Goal: Information Seeking & Learning: Get advice/opinions

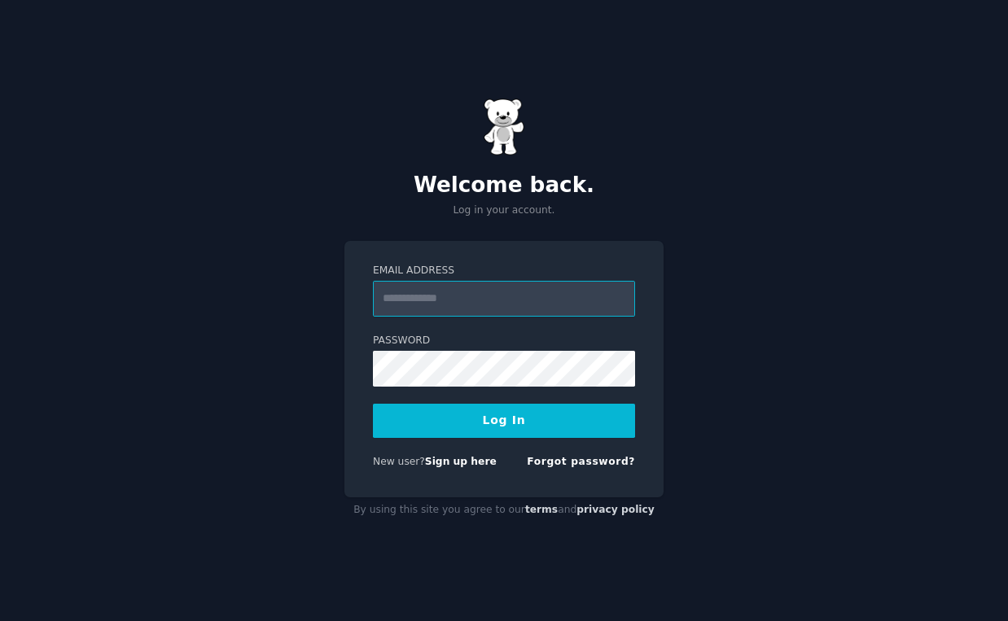
type input "**********"
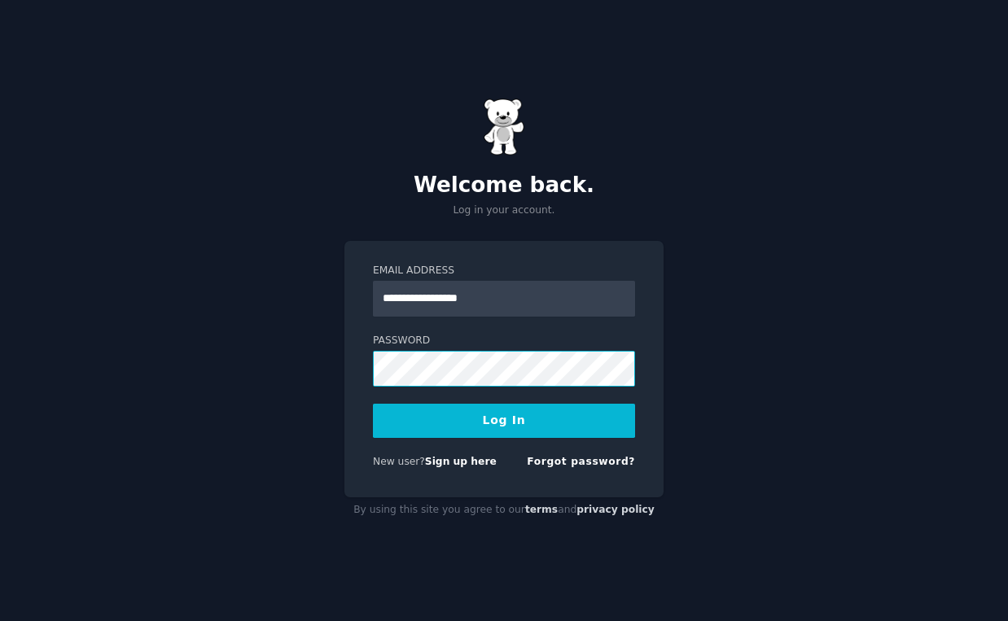
click at [504, 420] on button "Log In" at bounding box center [504, 421] width 262 height 34
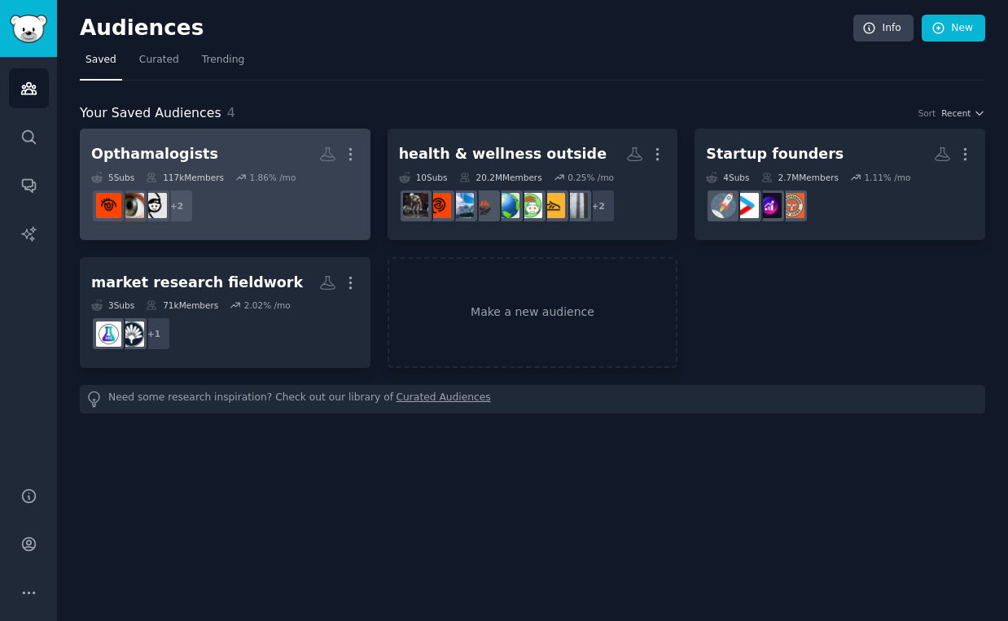
click at [214, 151] on h2 "Opthamalogists More" at bounding box center [225, 154] width 268 height 29
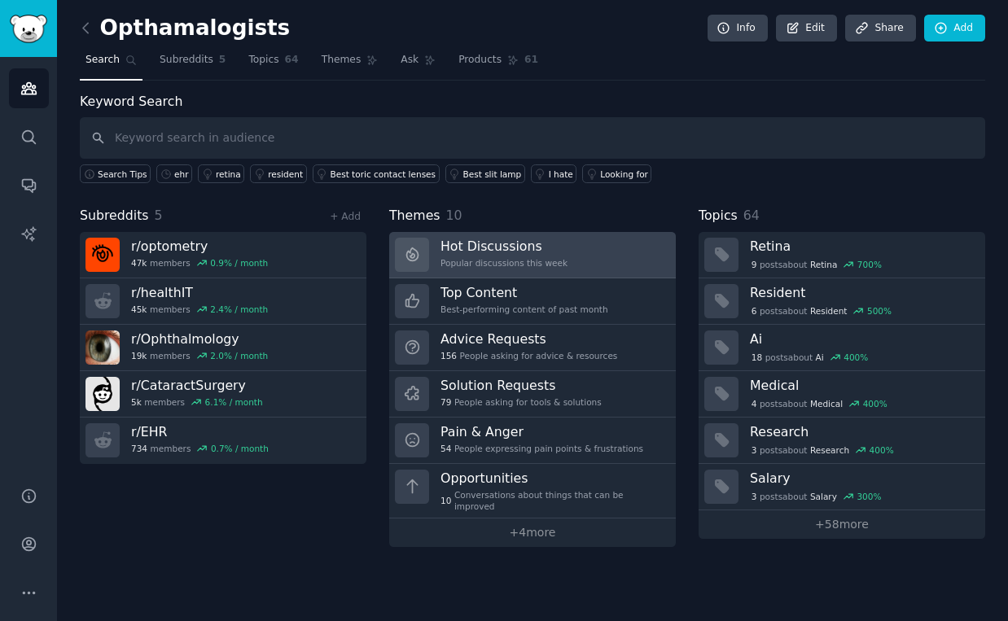
click at [563, 240] on h3 "Hot Discussions" at bounding box center [504, 246] width 127 height 17
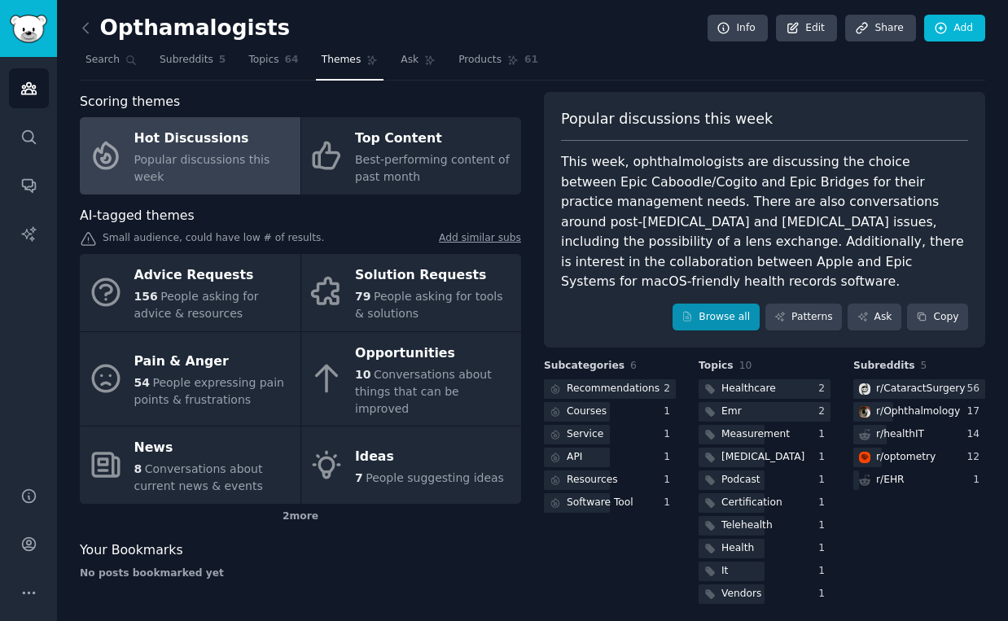
click at [718, 304] on link "Browse all" at bounding box center [716, 318] width 87 height 28
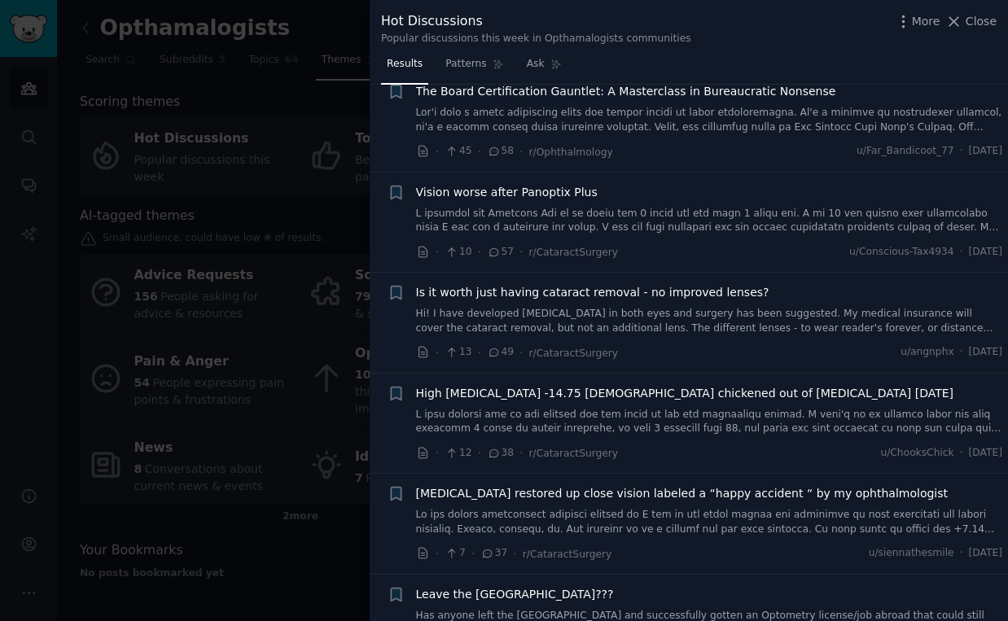
scroll to position [303, 0]
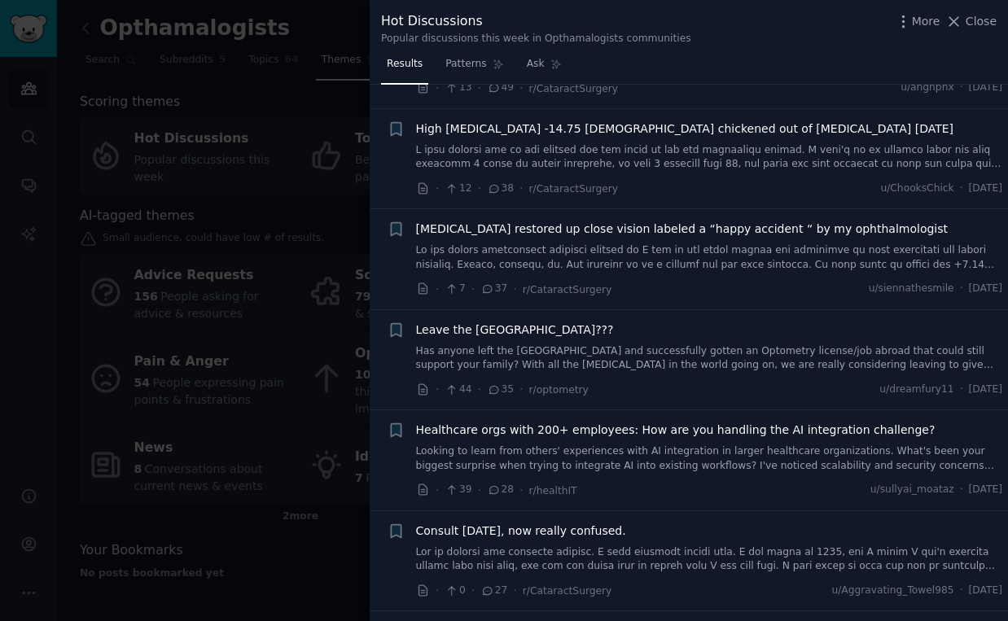
click at [748, 347] on link "Has anyone left the [GEOGRAPHIC_DATA] and successfully gotten an Optometry lice…" at bounding box center [709, 359] width 587 height 29
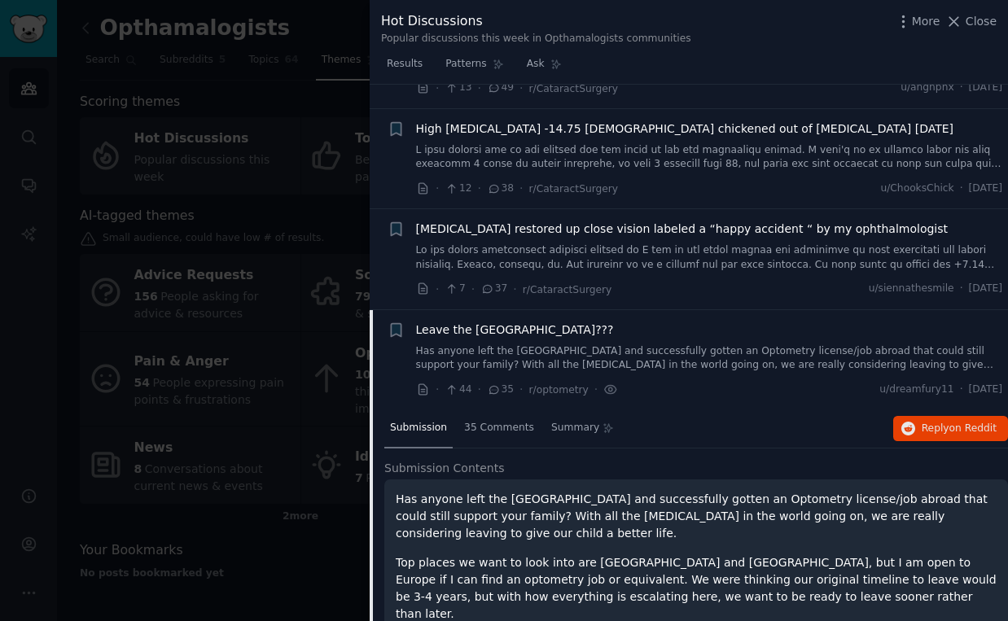
scroll to position [525, 0]
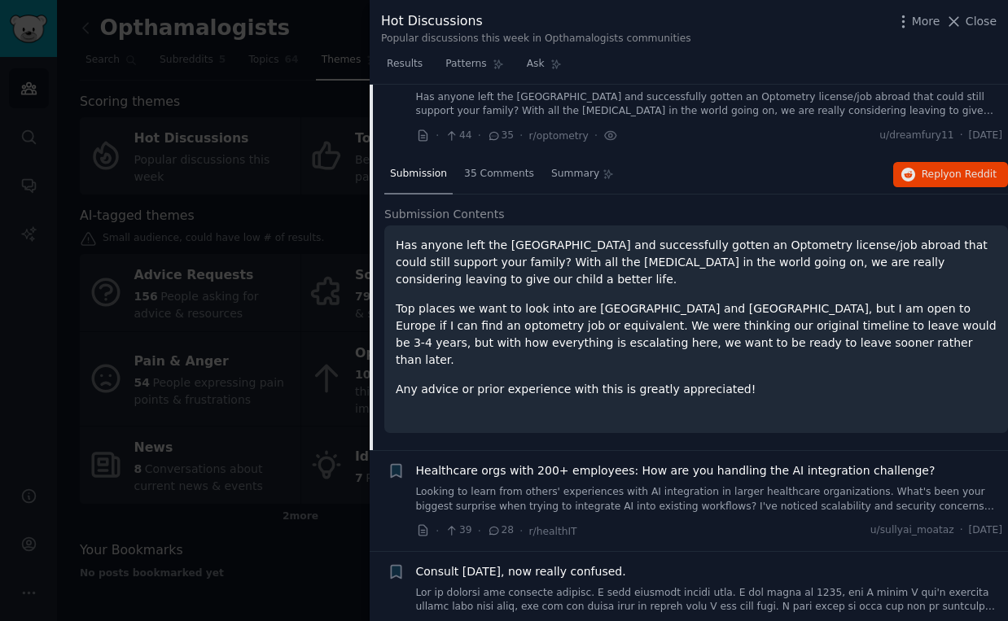
click at [661, 485] on link "Looking to learn from others' experiences with AI integration in larger healthc…" at bounding box center [709, 499] width 587 height 29
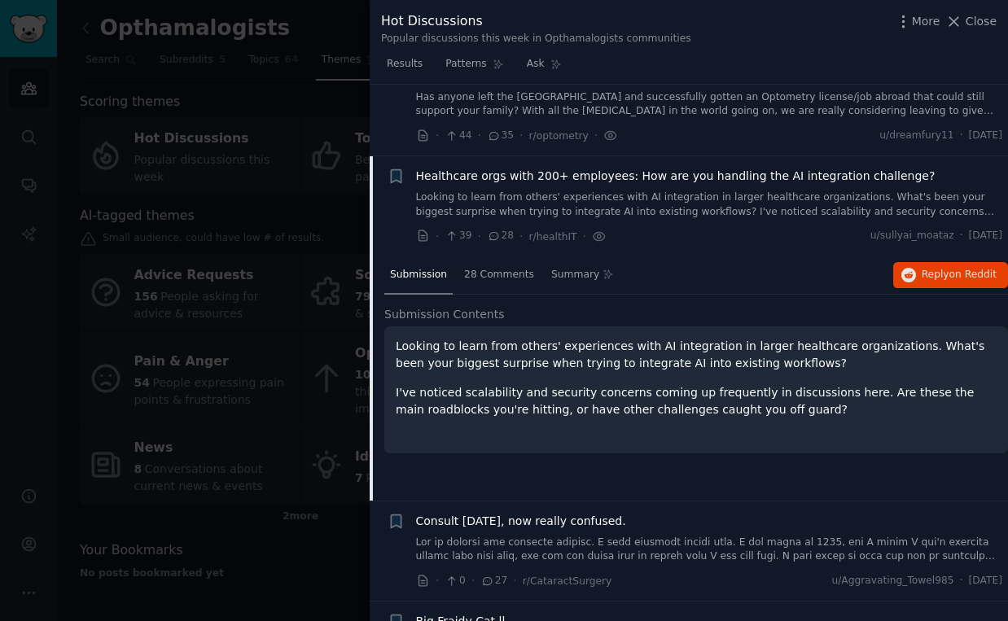
scroll to position [624, 0]
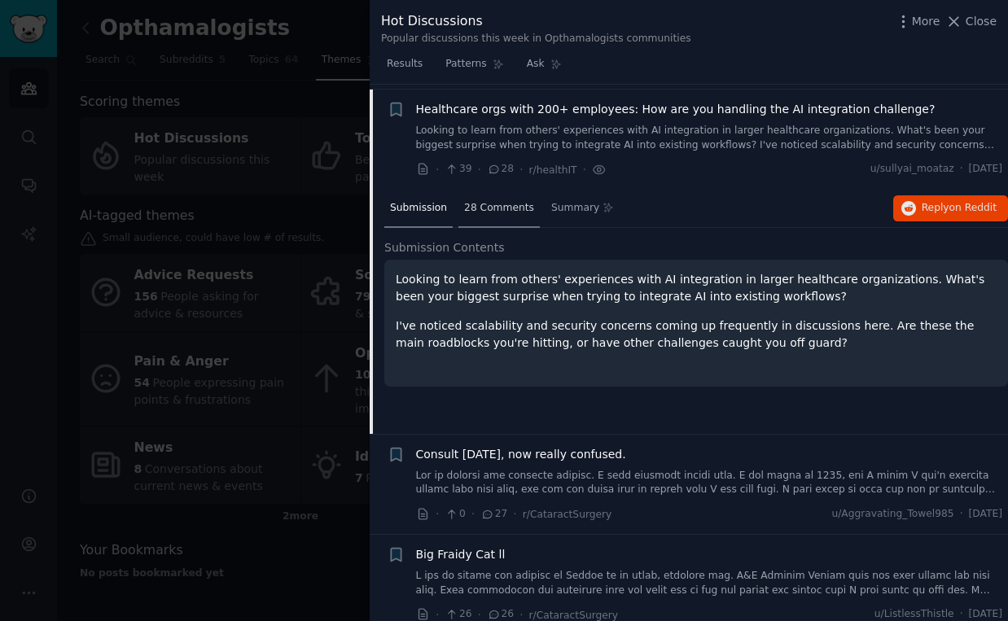
click at [496, 201] on span "28 Comments" at bounding box center [499, 208] width 70 height 15
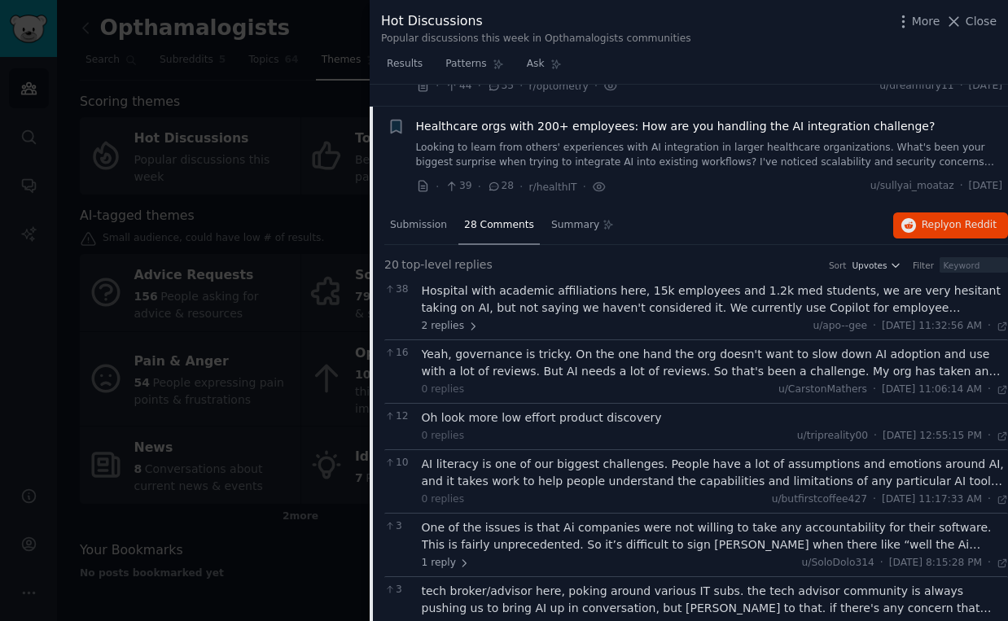
scroll to position [615, 0]
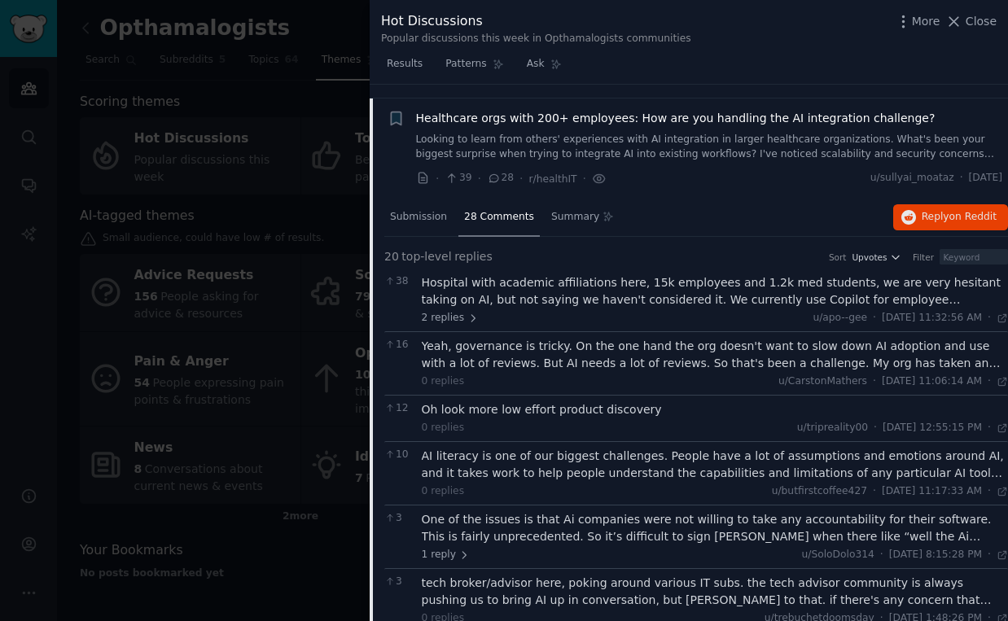
click at [661, 452] on div "AI literacy is one of our biggest challenges. People have a lot of assumptions …" at bounding box center [715, 465] width 587 height 34
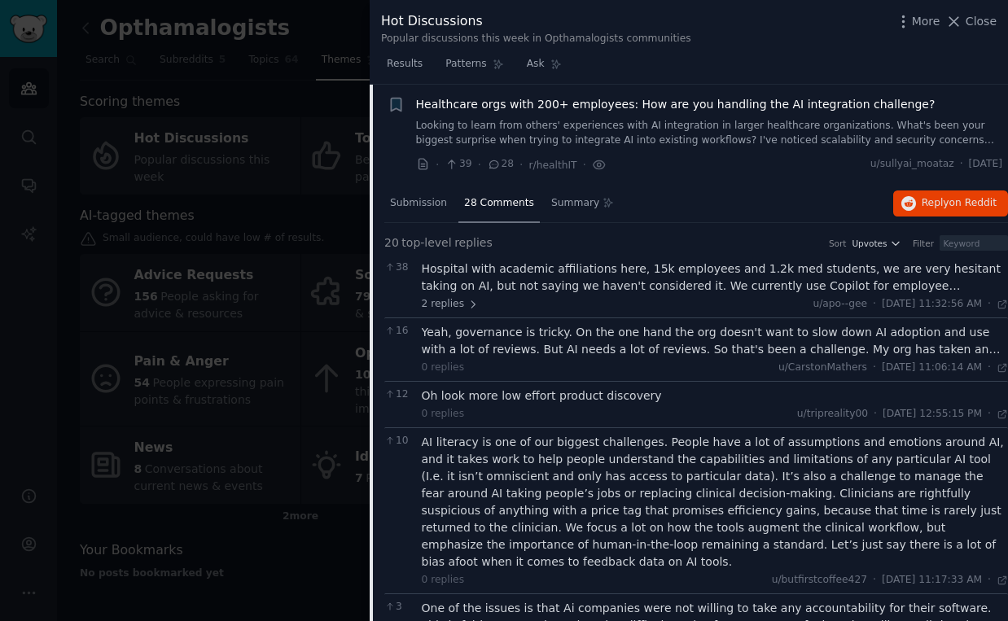
scroll to position [636, 0]
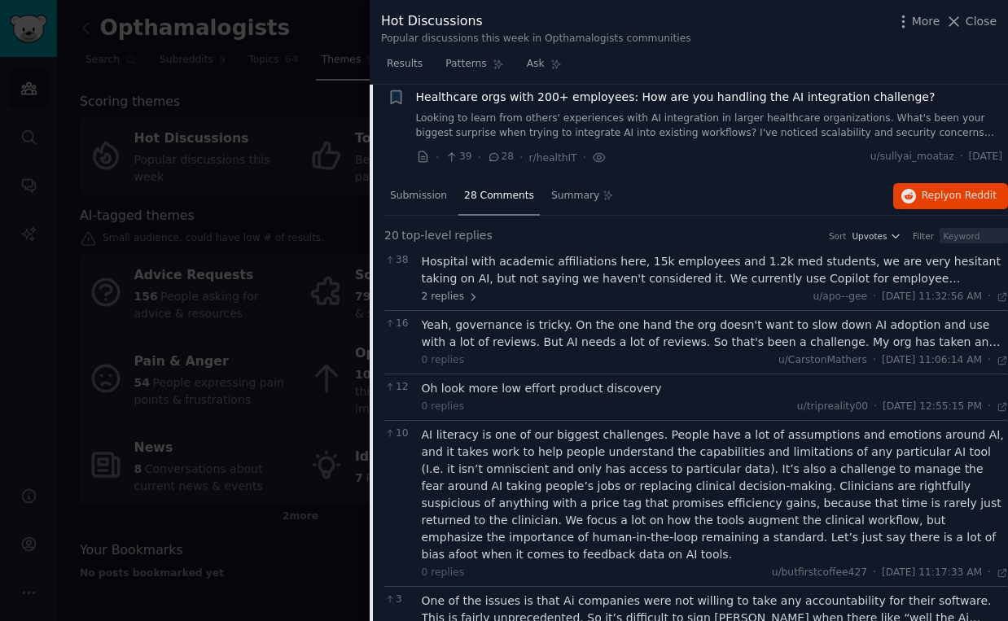
click at [617, 380] on div "Oh look more low effort product discovery" at bounding box center [715, 388] width 587 height 17
click at [643, 333] on div "Yeah, governance is tricky. On the one hand the org doesn't want to slow down A…" at bounding box center [715, 334] width 587 height 34
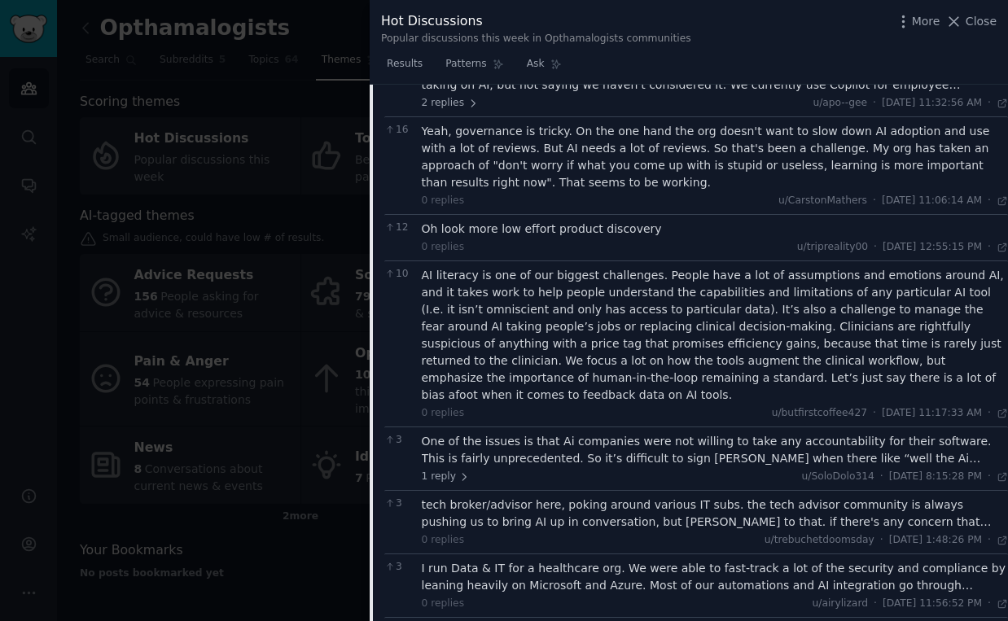
scroll to position [865, 0]
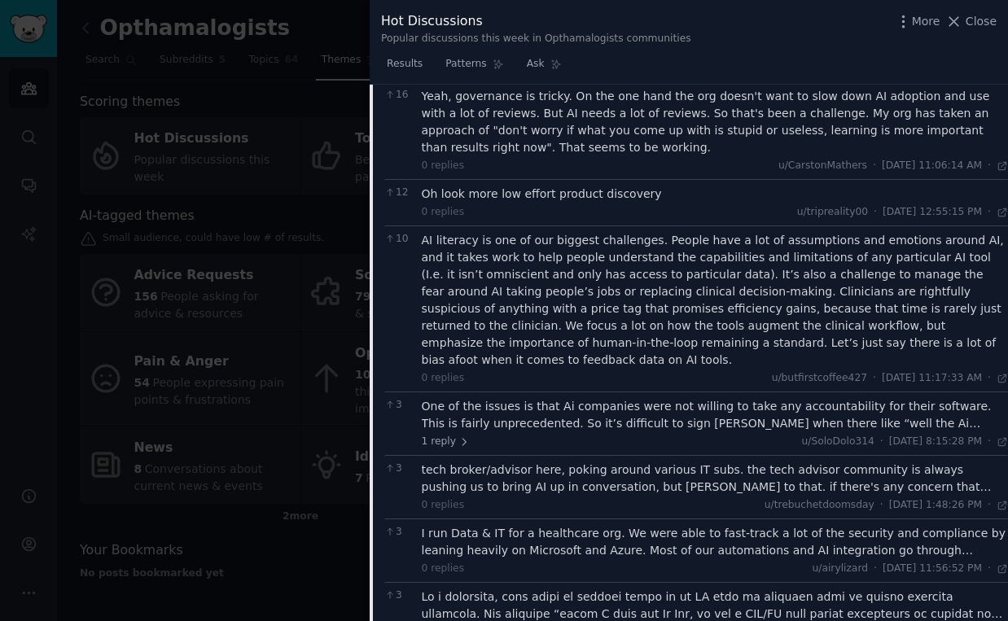
click at [624, 398] on div "One of the issues is that Ai companies were not willing to take any accountabil…" at bounding box center [715, 415] width 587 height 34
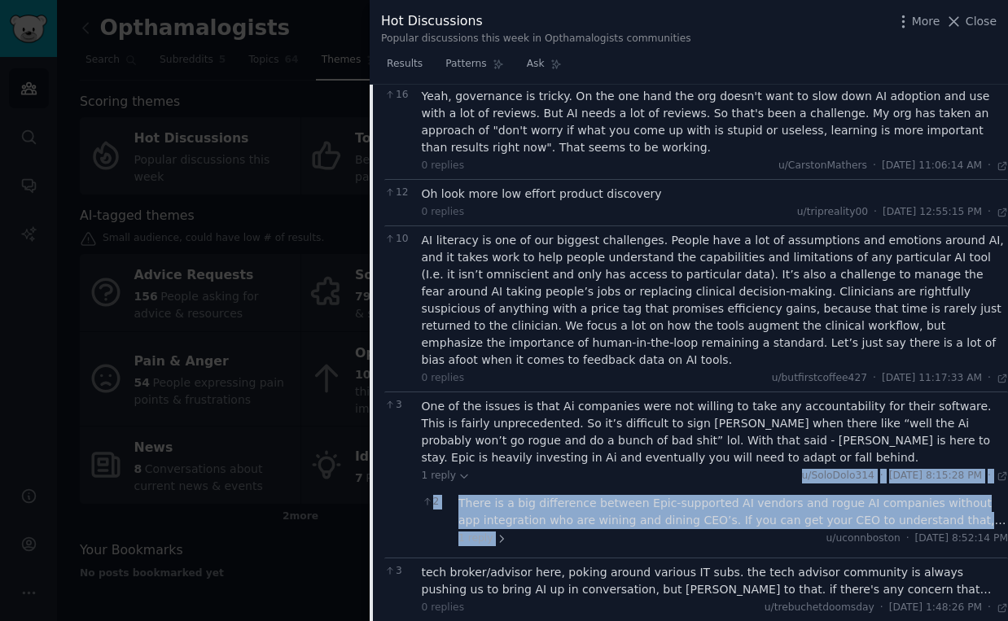
drag, startPoint x: 535, startPoint y: 509, endPoint x: 524, endPoint y: 446, distance: 63.7
click at [524, 446] on div "One of the issues is that Ai companies were not willing to take any accountabil…" at bounding box center [715, 475] width 587 height 154
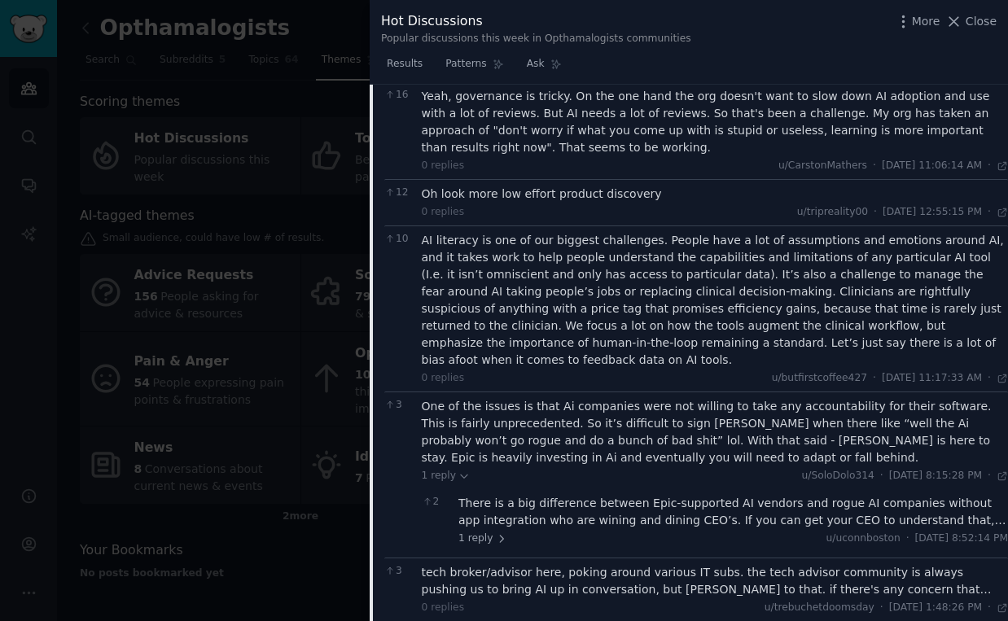
click at [599, 425] on div "One of the issues is that Ai companies were not willing to take any accountabil…" at bounding box center [715, 432] width 587 height 68
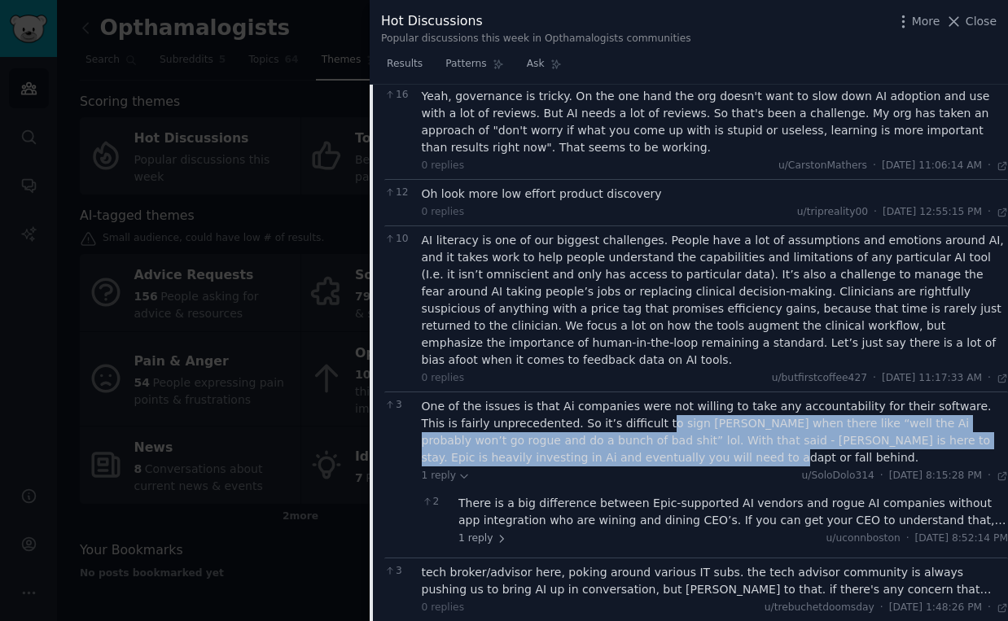
drag, startPoint x: 597, startPoint y: 432, endPoint x: 619, endPoint y: 401, distance: 38.0
click at [619, 401] on div "One of the issues is that Ai companies were not willing to take any accountabil…" at bounding box center [715, 432] width 587 height 68
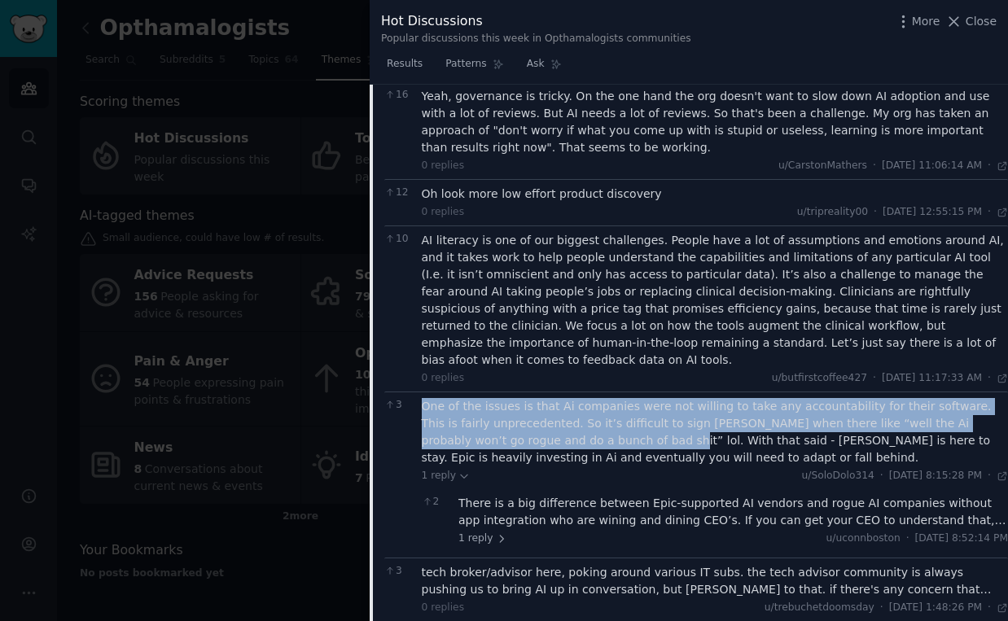
drag, startPoint x: 547, startPoint y: 416, endPoint x: 424, endPoint y: 384, distance: 127.0
click at [424, 398] on div "One of the issues is that Ai companies were not willing to take any accountabil…" at bounding box center [715, 432] width 587 height 68
copy div "One of the issues is that Ai companies were not willing to take any accountabil…"
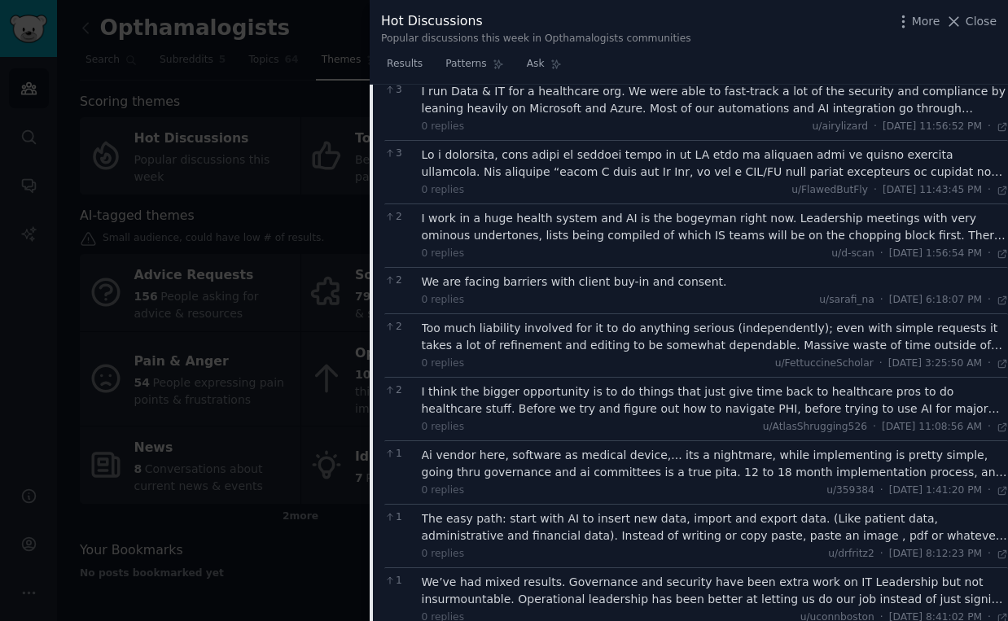
scroll to position [1438, 0]
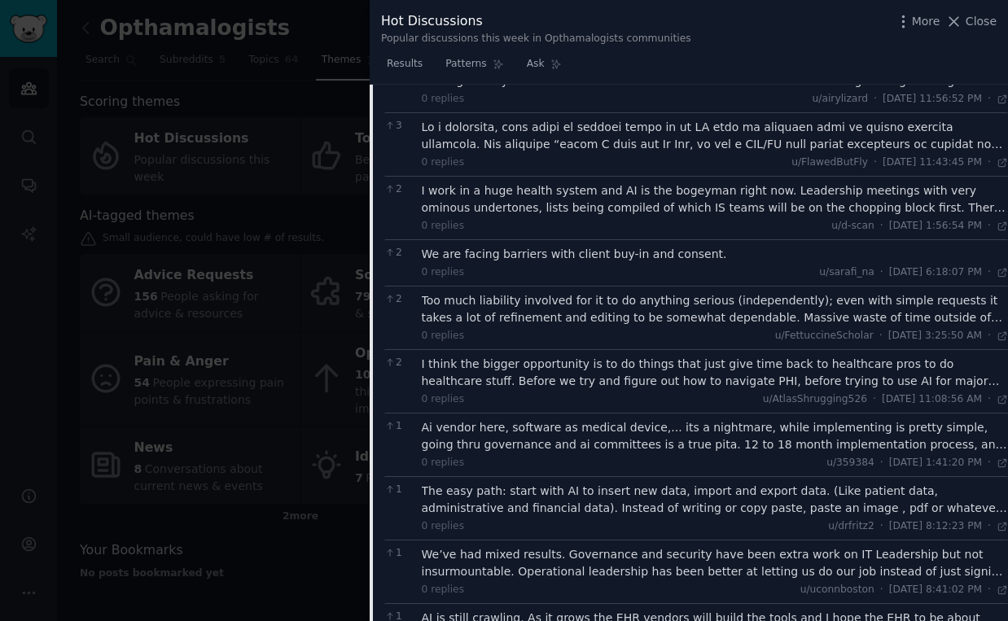
click at [636, 356] on div "I think the bigger opportunity is to do things that just give time back to heal…" at bounding box center [715, 373] width 587 height 34
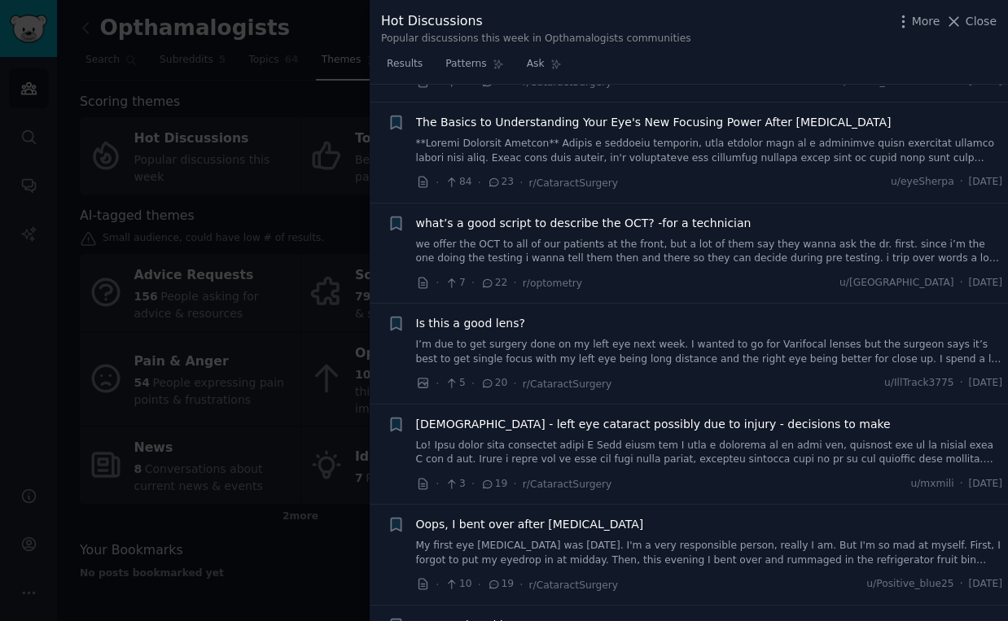
scroll to position [3128, 0]
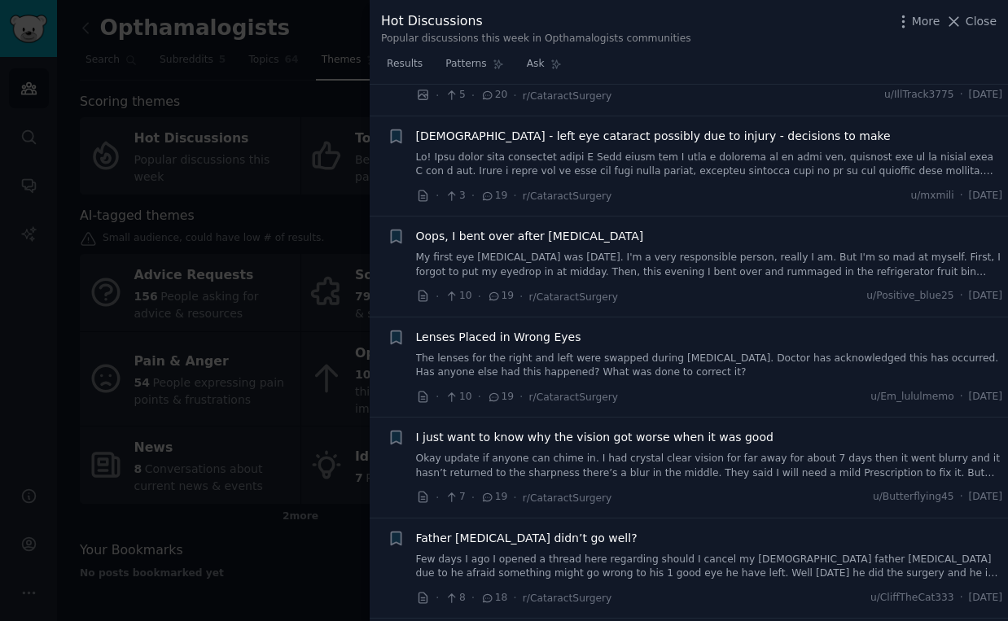
click at [656, 429] on span "I just want to know why the vision got worse when it was good" at bounding box center [595, 437] width 358 height 17
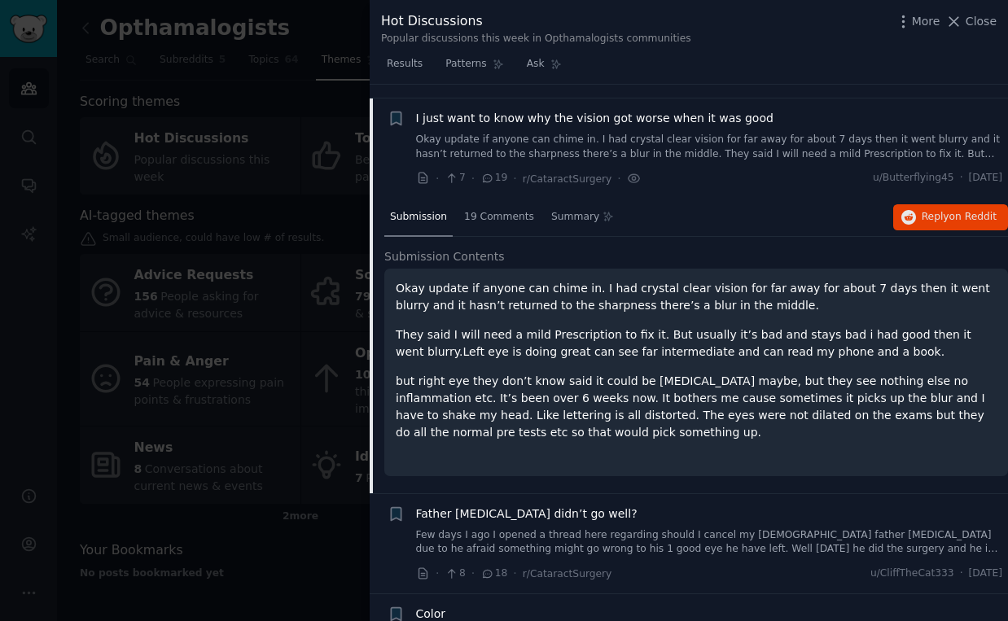
scroll to position [1821, 0]
click at [297, 551] on div at bounding box center [504, 310] width 1008 height 621
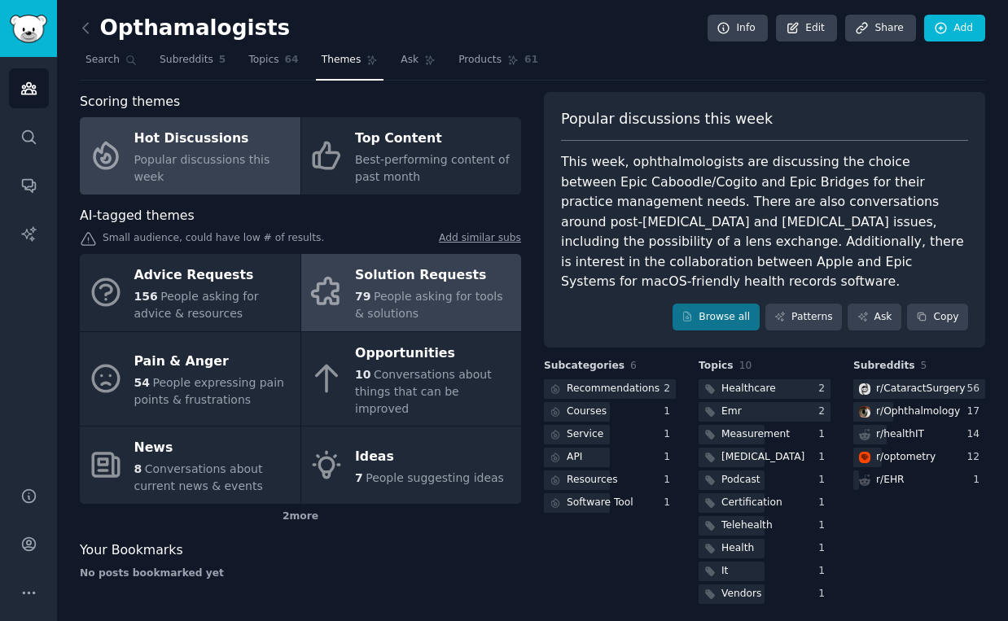
click at [398, 275] on div "Solution Requests" at bounding box center [434, 276] width 158 height 26
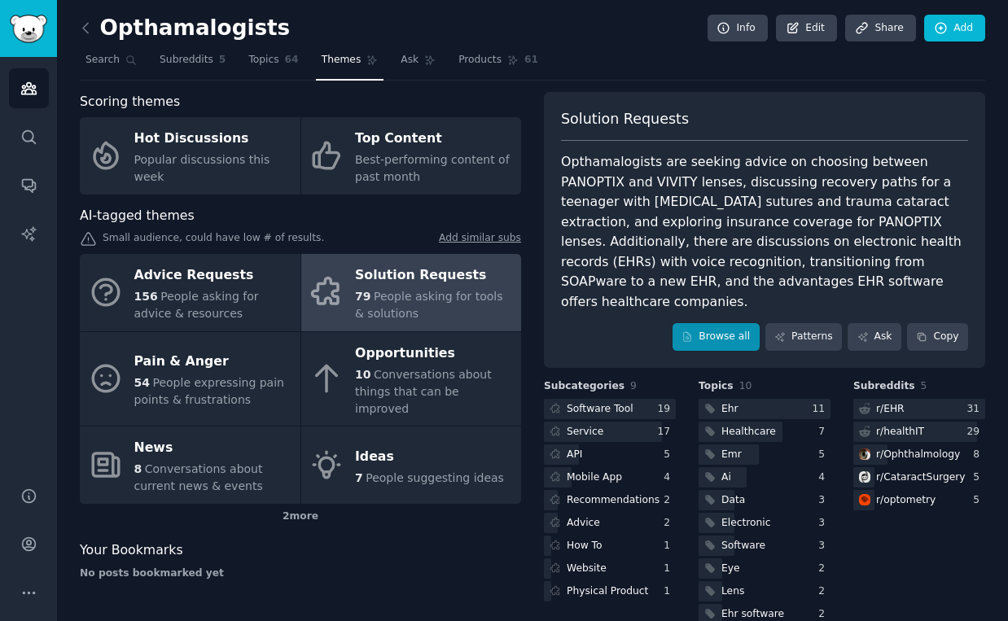
click at [703, 323] on link "Browse all" at bounding box center [716, 337] width 87 height 28
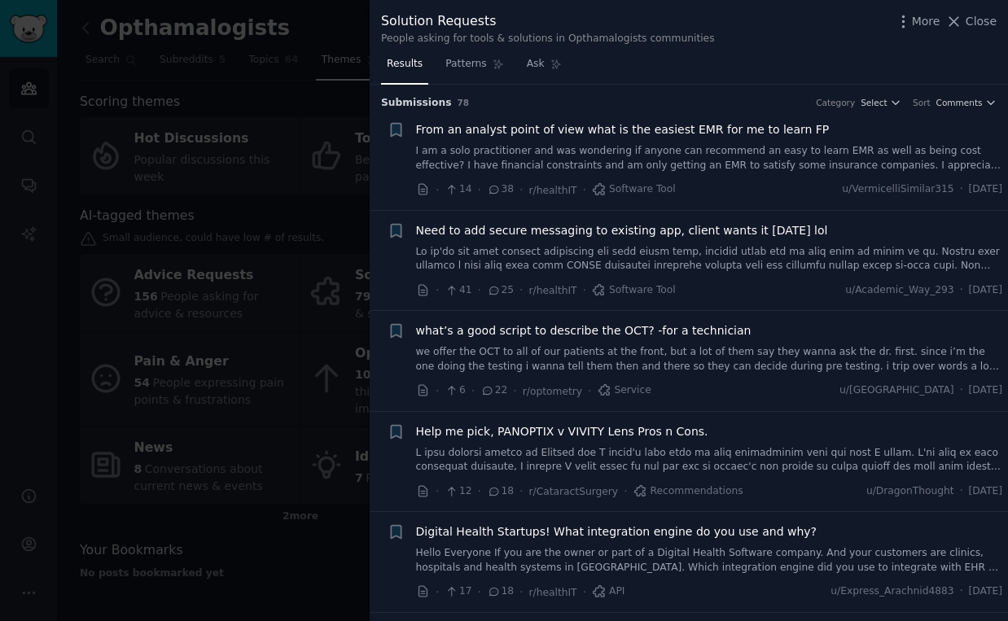
click at [800, 163] on link "I am a solo practitioner and was wondering if anyone can recommend an easy to l…" at bounding box center [709, 158] width 587 height 29
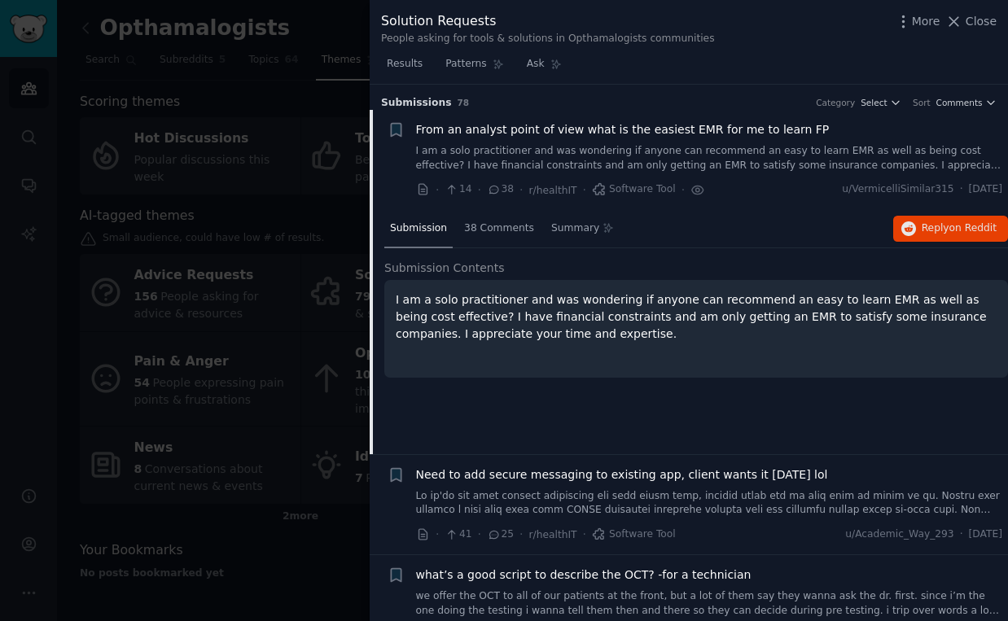
scroll to position [25, 0]
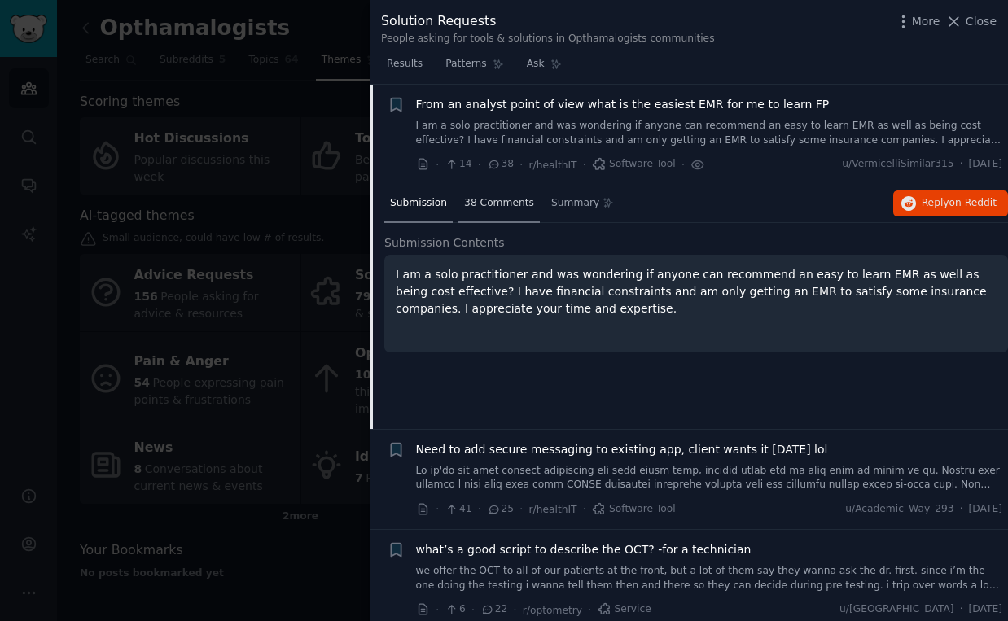
click at [508, 202] on span "38 Comments" at bounding box center [499, 203] width 70 height 15
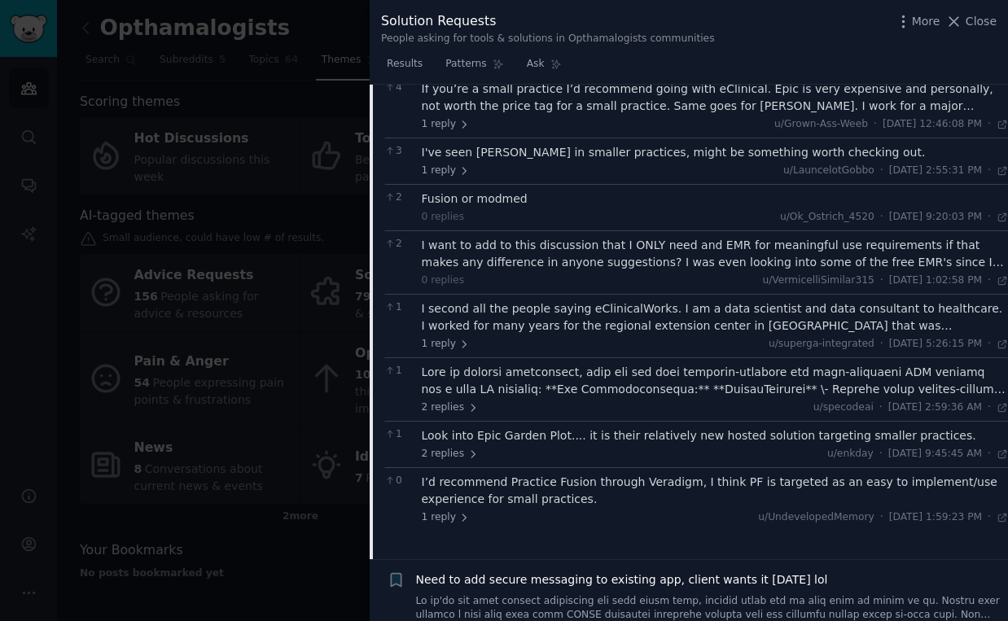
scroll to position [336, 0]
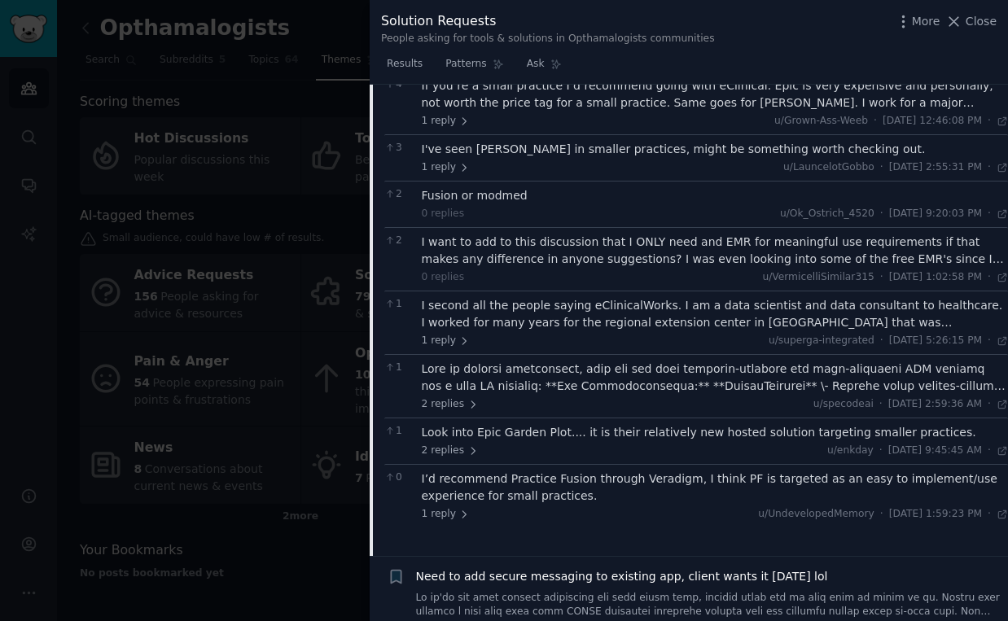
click at [602, 361] on div at bounding box center [715, 378] width 587 height 34
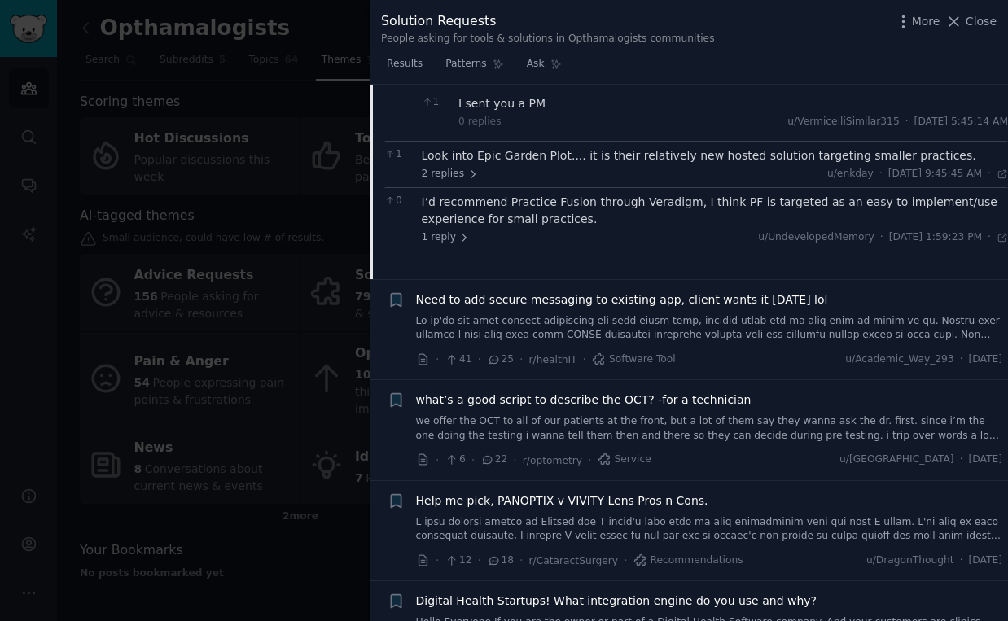
scroll to position [939, 0]
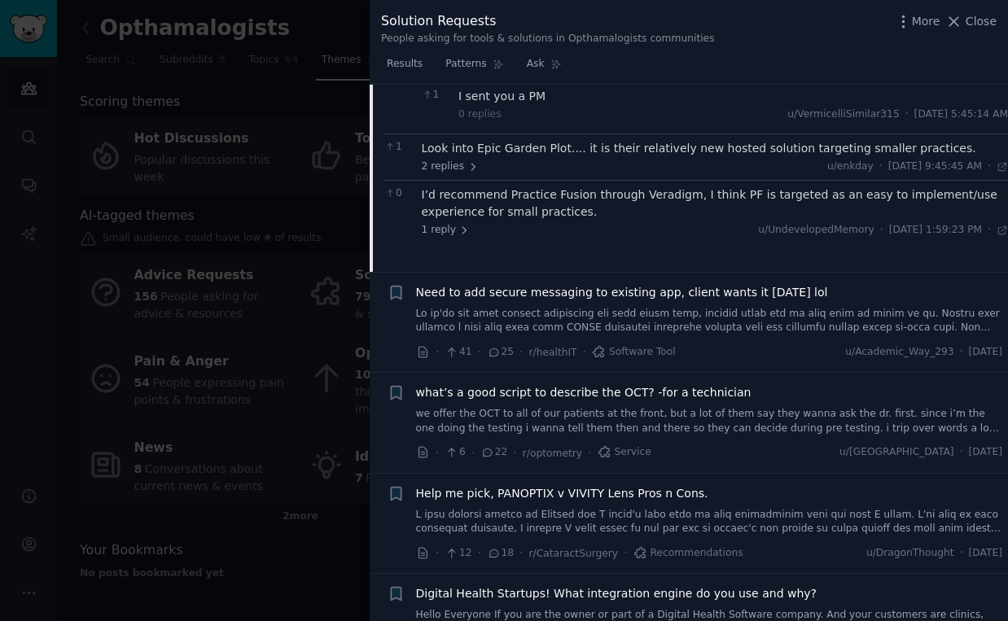
click at [621, 384] on span "what’s a good script to describe the OCT? -for a technician" at bounding box center [584, 392] width 336 height 17
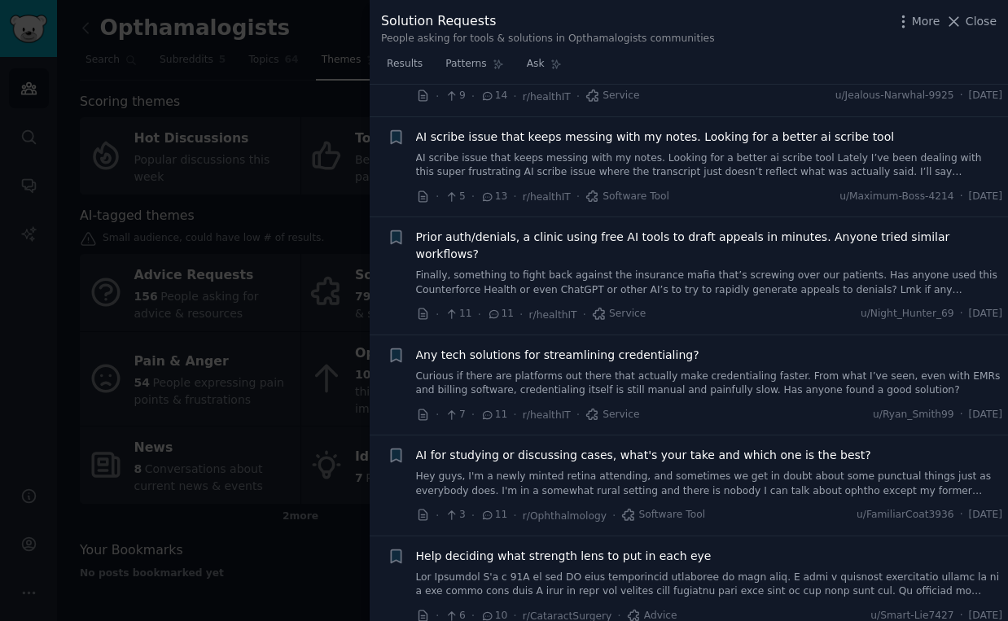
scroll to position [1266, 0]
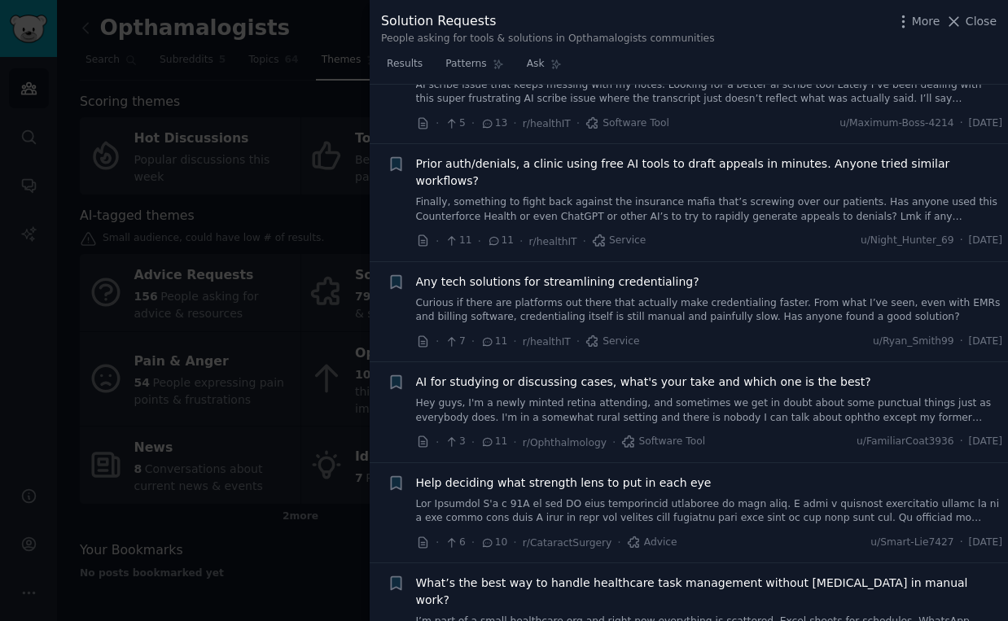
click at [521, 374] on span "AI for studying or discussing cases, what's your take and which one is the best?" at bounding box center [643, 382] width 455 height 17
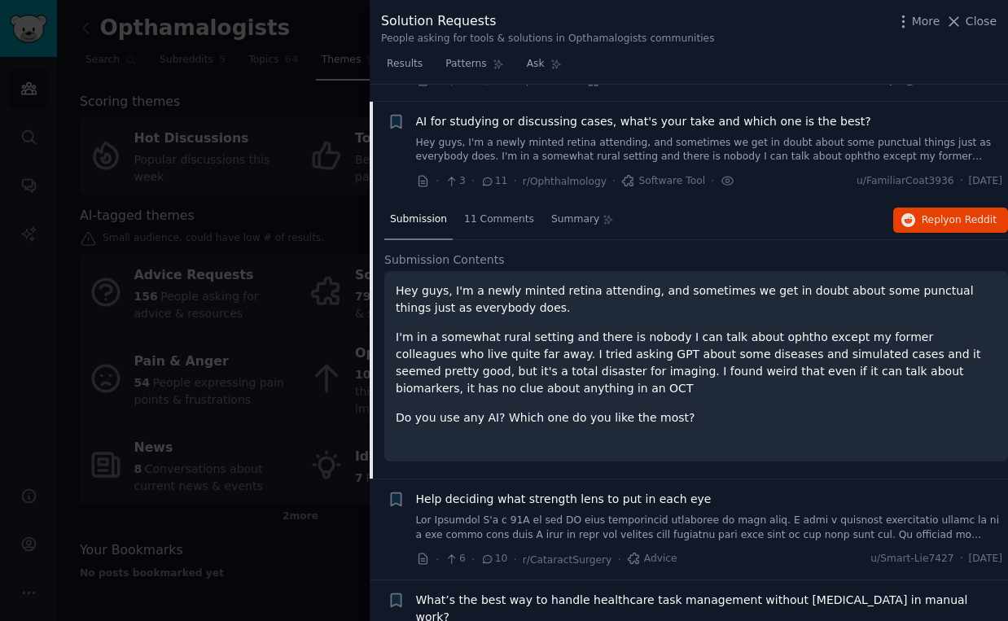
scroll to position [1139, 0]
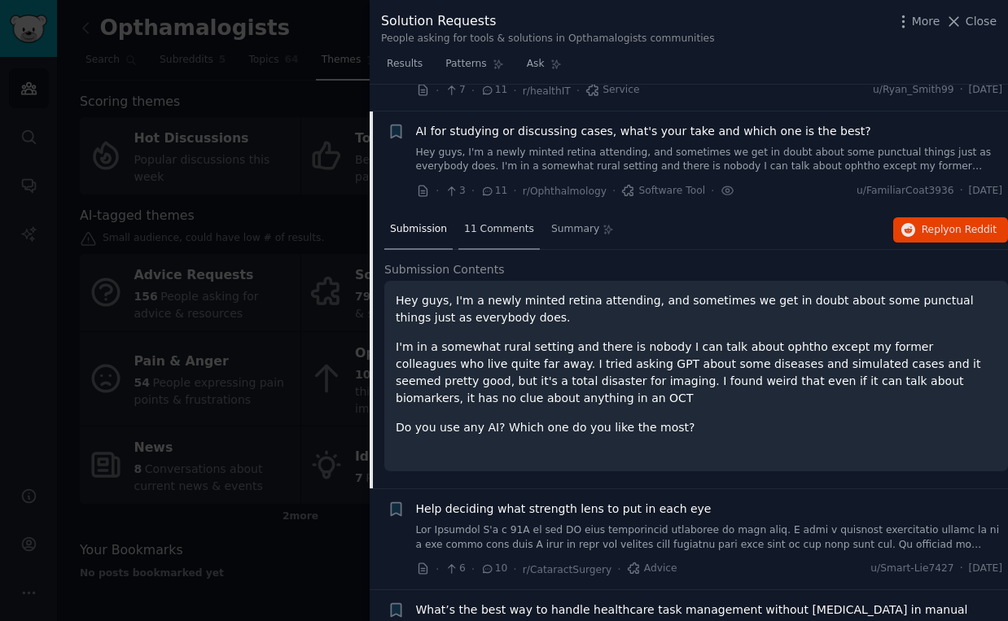
click at [498, 222] on span "11 Comments" at bounding box center [499, 229] width 70 height 15
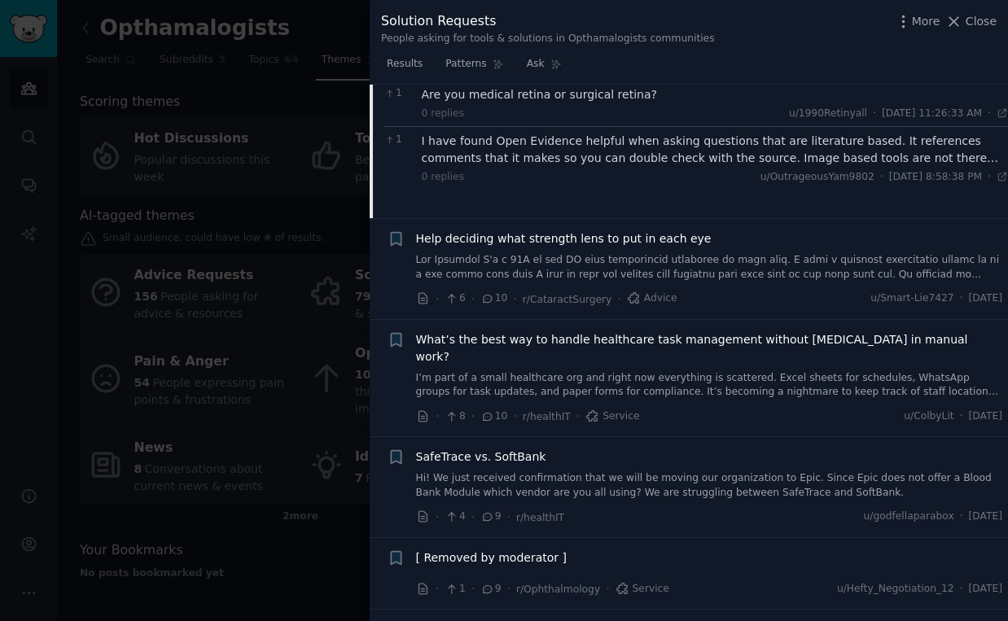
scroll to position [1561, 0]
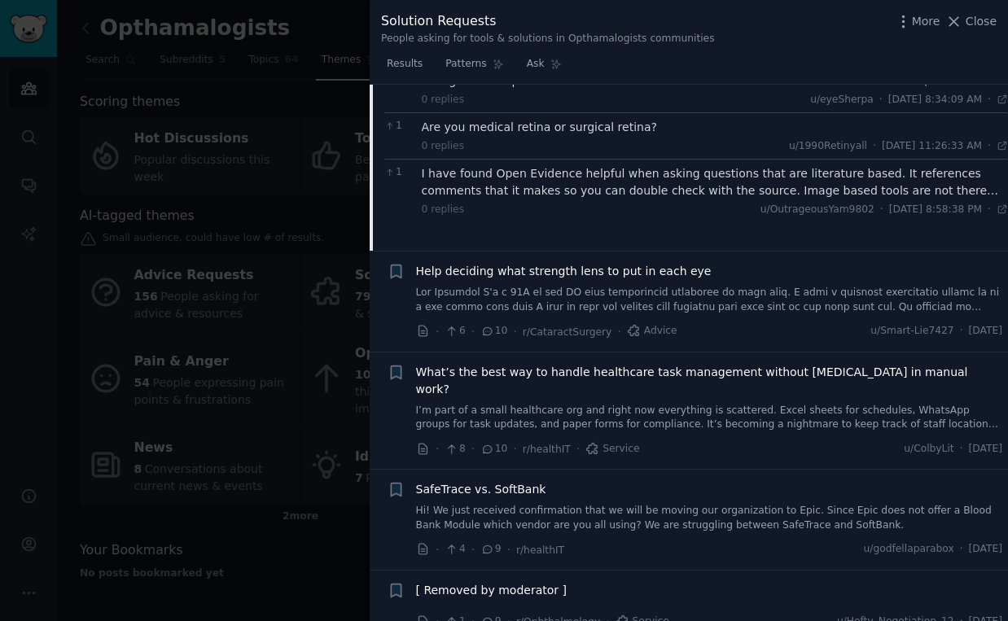
click at [678, 364] on span "What’s the best way to handle healthcare task management without [MEDICAL_DATA]…" at bounding box center [709, 381] width 587 height 34
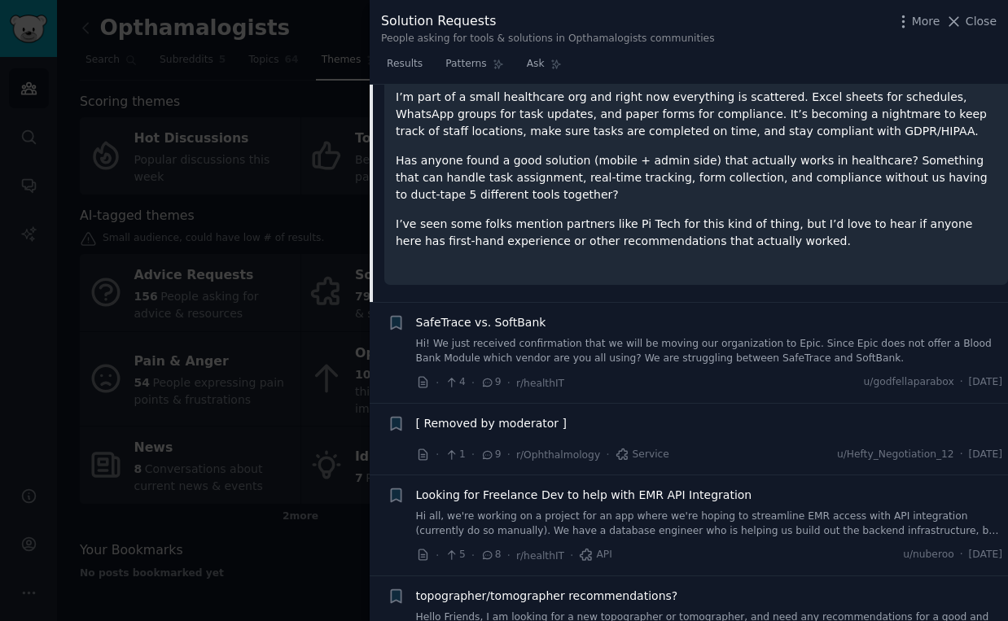
scroll to position [1339, 0]
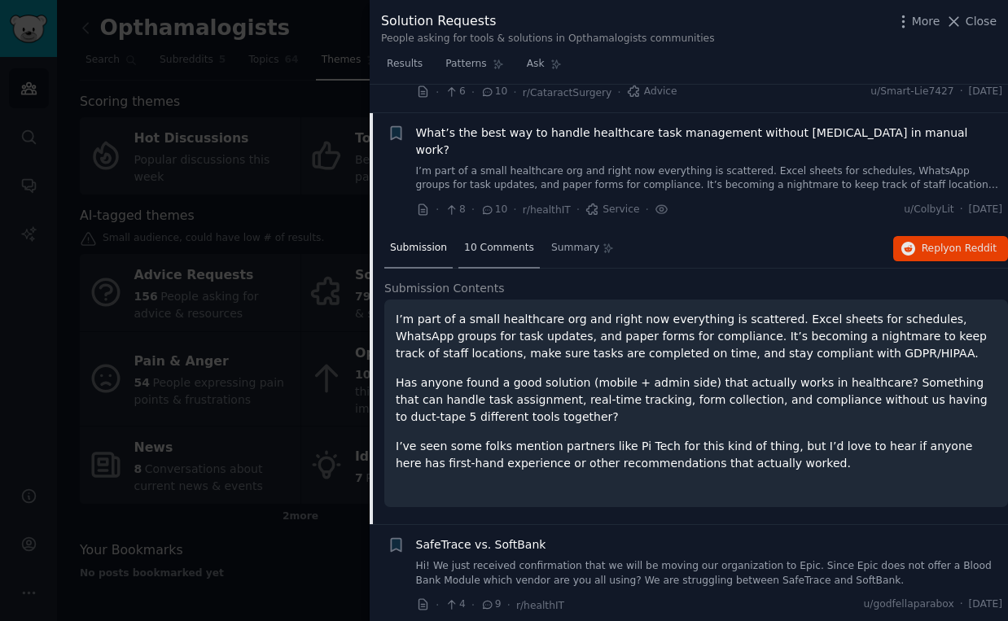
click at [503, 241] on span "10 Comments" at bounding box center [499, 248] width 70 height 15
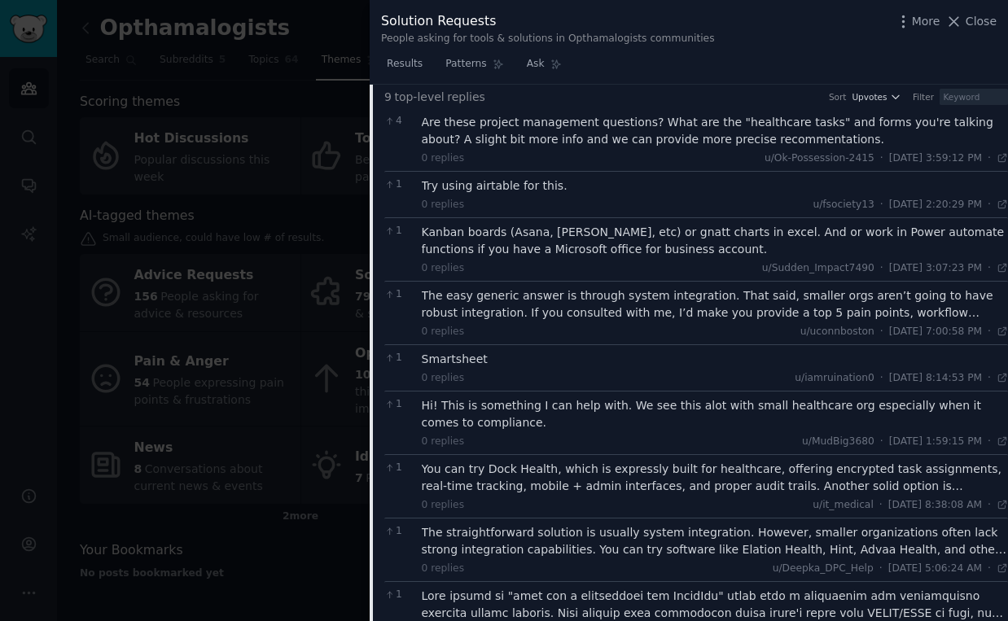
scroll to position [1531, 0]
click at [610, 287] on div "The easy generic answer is through system integration. That said, smaller orgs …" at bounding box center [715, 304] width 587 height 34
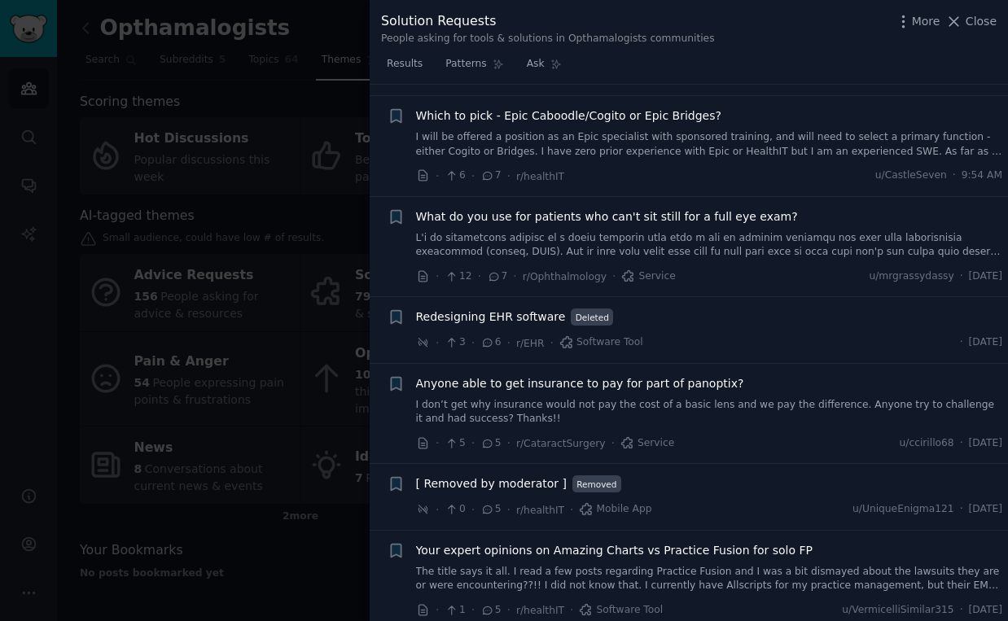
scroll to position [2814, 0]
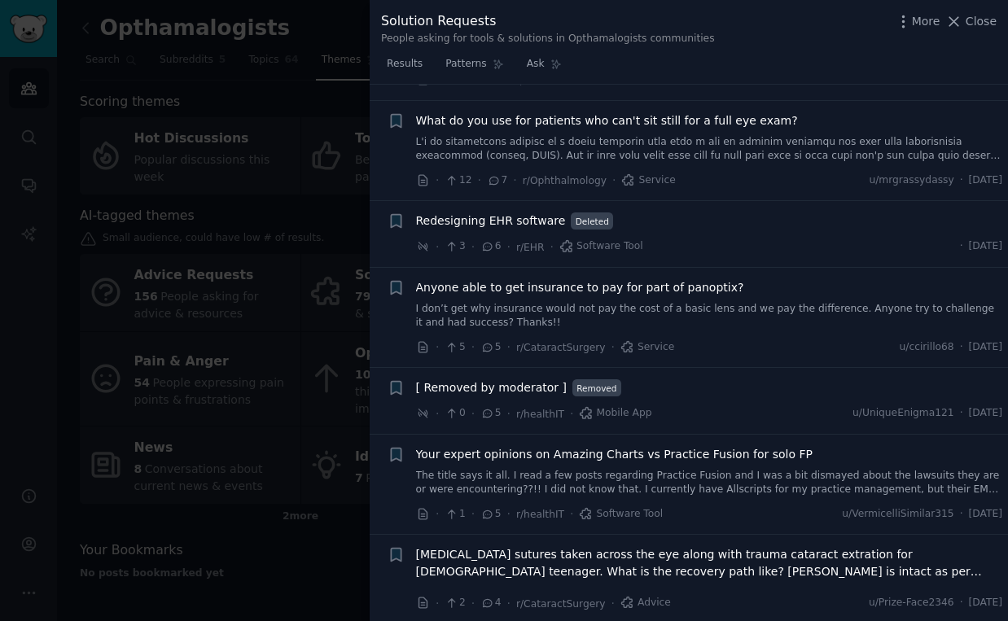
click at [658, 279] on span "Anyone able to get insurance to pay for part of panoptix?" at bounding box center [580, 287] width 328 height 17
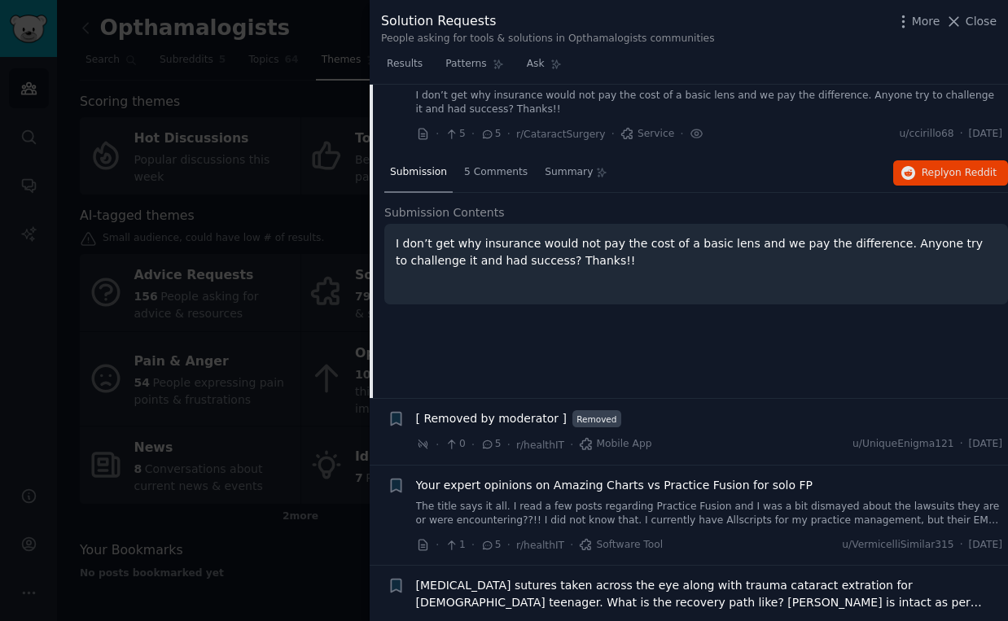
scroll to position [2276, 0]
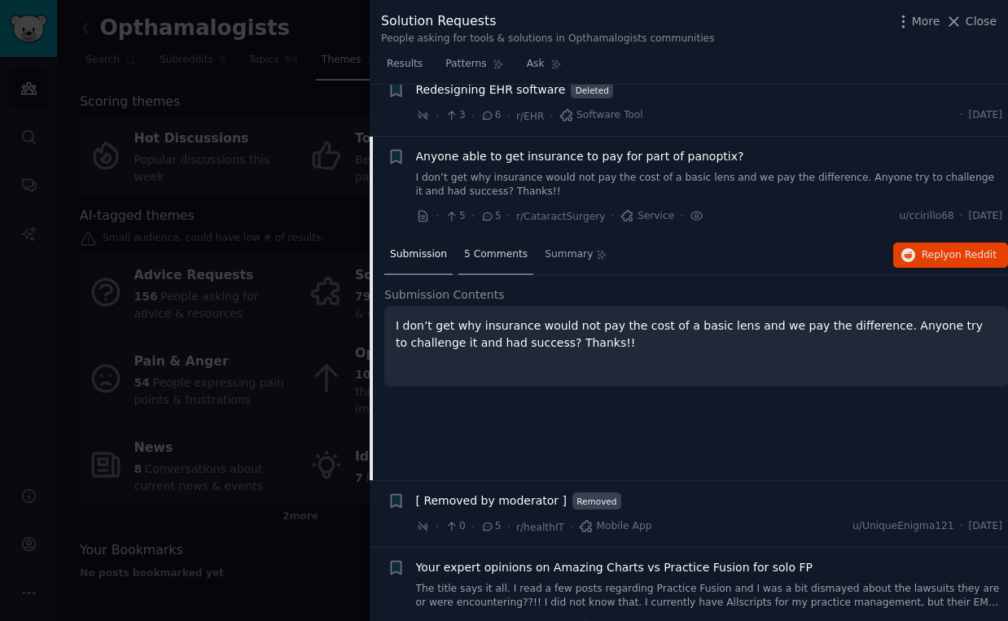
click at [487, 248] on span "5 Comments" at bounding box center [496, 255] width 64 height 15
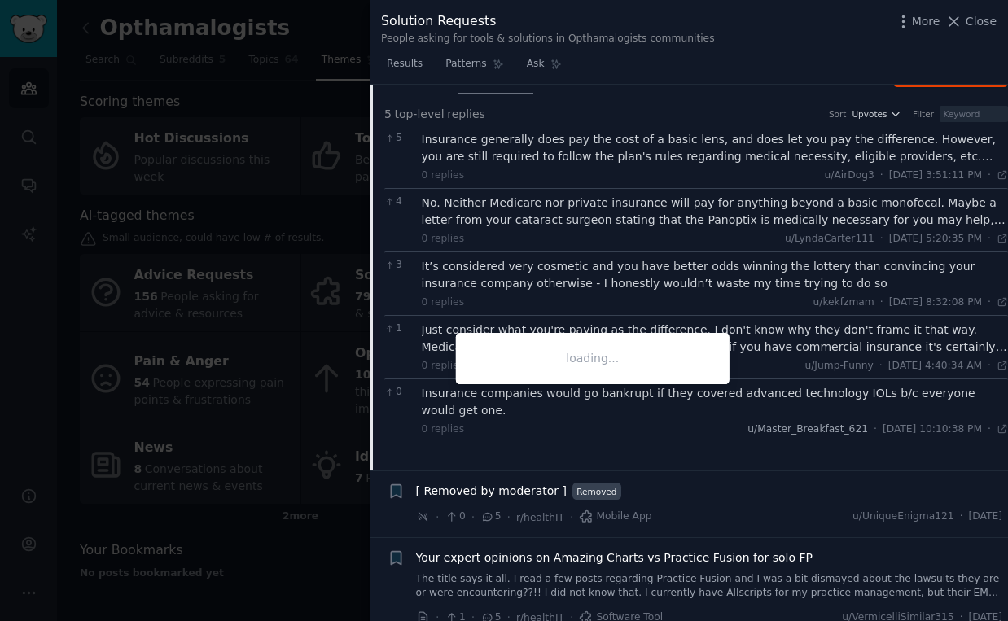
scroll to position [2458, 0]
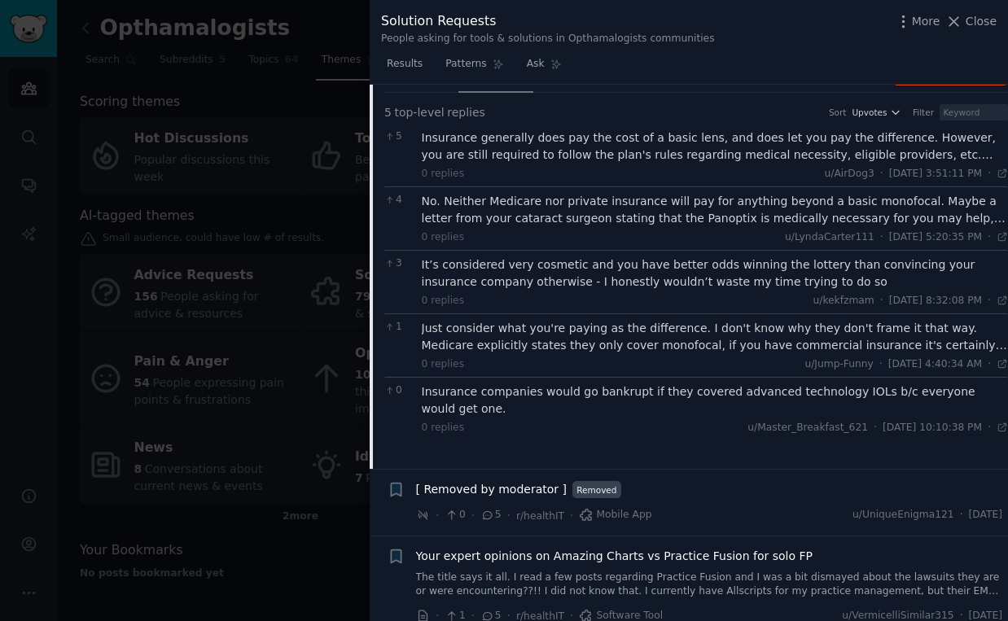
click at [737, 548] on span "Your expert opinions on Amazing Charts vs Practice Fusion for solo FP" at bounding box center [614, 556] width 397 height 17
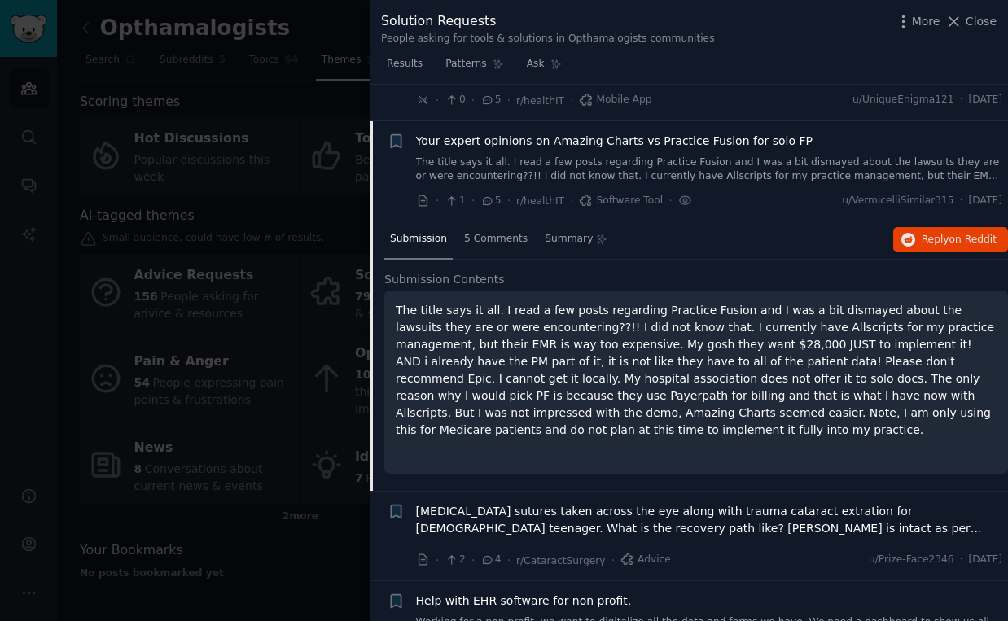
scroll to position [2442, 0]
